Goal: Transaction & Acquisition: Purchase product/service

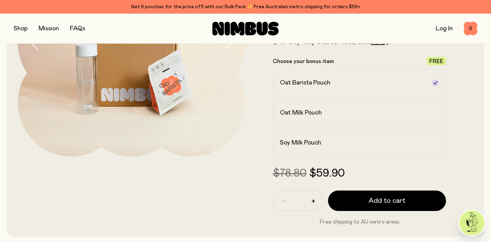
scroll to position [135, 0]
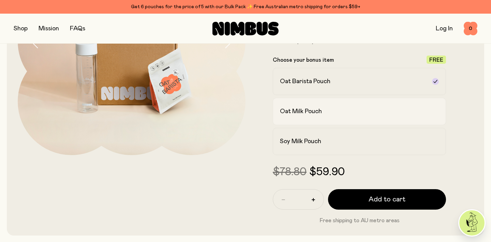
click at [416, 109] on div "Oat Milk Pouch" at bounding box center [353, 111] width 147 height 8
click at [418, 82] on div "Oat Barista Pouch" at bounding box center [353, 81] width 147 height 8
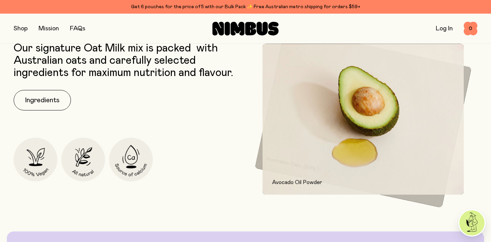
scroll to position [927, 0]
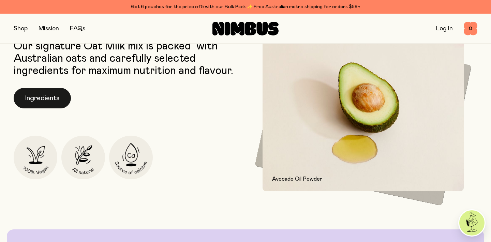
click at [48, 96] on button "Ingredients" at bounding box center [42, 98] width 57 height 20
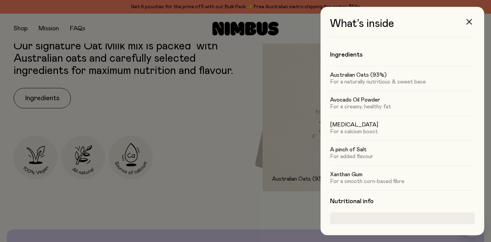
scroll to position [0, 0]
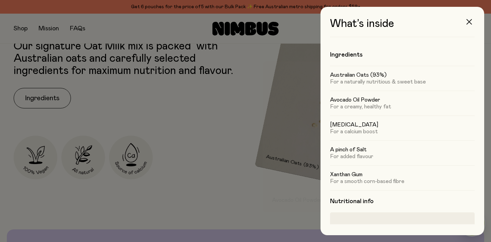
click at [468, 20] on icon "button" at bounding box center [469, 21] width 5 height 5
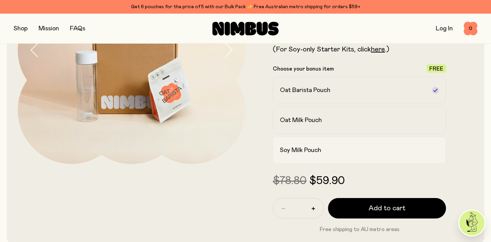
scroll to position [125, 0]
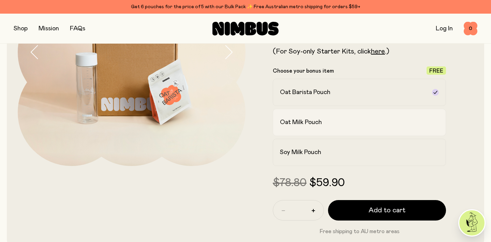
click at [405, 123] on div "Oat Milk Pouch" at bounding box center [353, 122] width 147 height 8
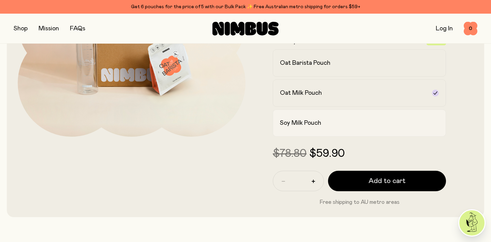
scroll to position [158, 0]
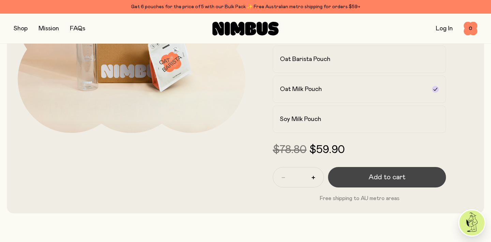
click at [388, 176] on span "Add to cart" at bounding box center [387, 178] width 37 height 10
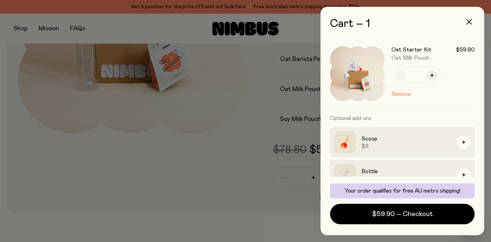
scroll to position [0, 0]
click at [468, 23] on icon "button" at bounding box center [469, 21] width 5 height 5
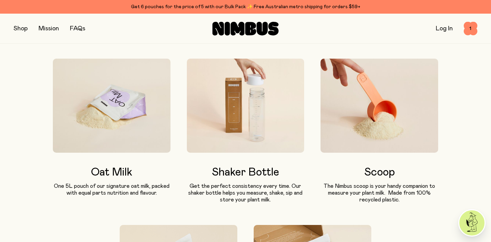
scroll to position [397, 0]
click at [105, 117] on img at bounding box center [112, 105] width 118 height 94
click at [20, 28] on button "button" at bounding box center [21, 29] width 14 height 10
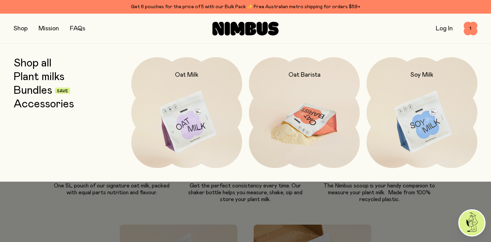
click at [310, 113] on img at bounding box center [304, 122] width 111 height 130
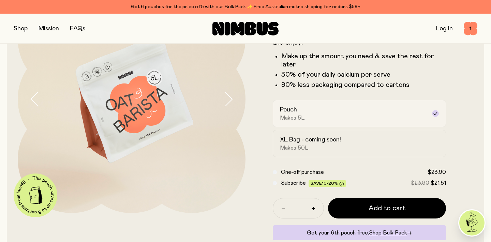
scroll to position [74, 0]
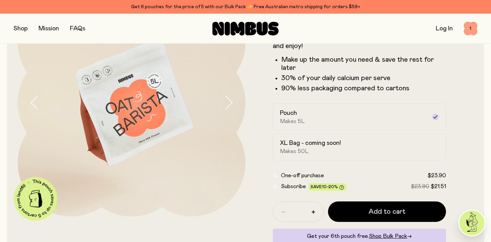
click at [469, 29] on span "1" at bounding box center [471, 29] width 14 height 14
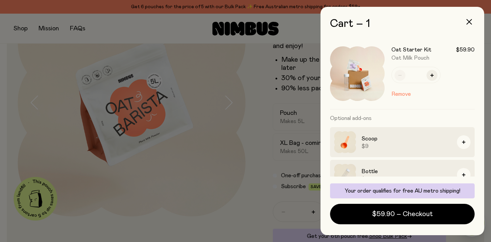
scroll to position [0, 0]
click at [469, 19] on button "button" at bounding box center [469, 22] width 16 height 16
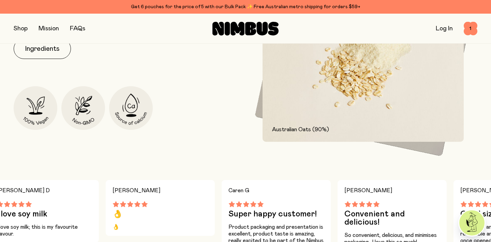
scroll to position [352, 0]
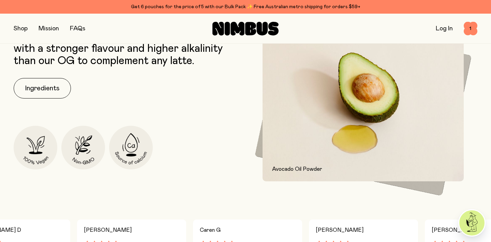
click at [23, 28] on button "button" at bounding box center [21, 29] width 14 height 10
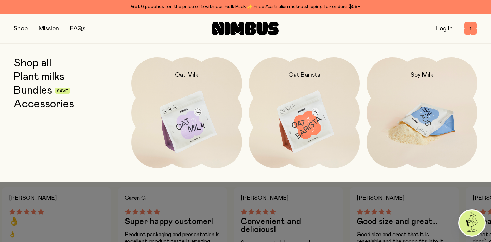
scroll to position [382, 0]
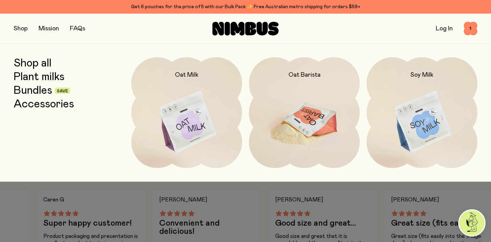
click at [303, 104] on img at bounding box center [304, 122] width 111 height 130
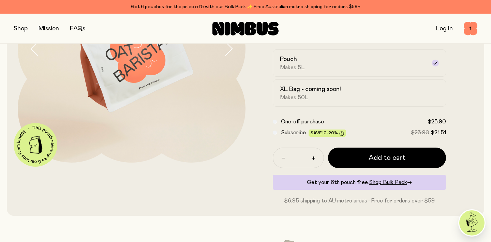
scroll to position [123, 0]
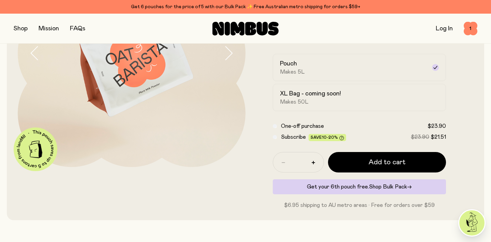
click at [386, 186] on span "Shop Bulk Pack" at bounding box center [388, 186] width 38 height 5
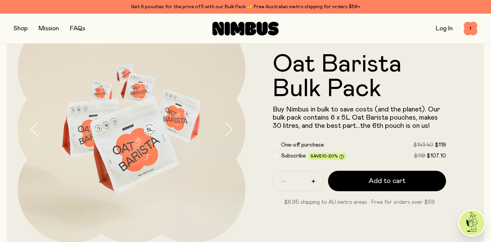
scroll to position [47, 0]
